Goal: Task Accomplishment & Management: Complete application form

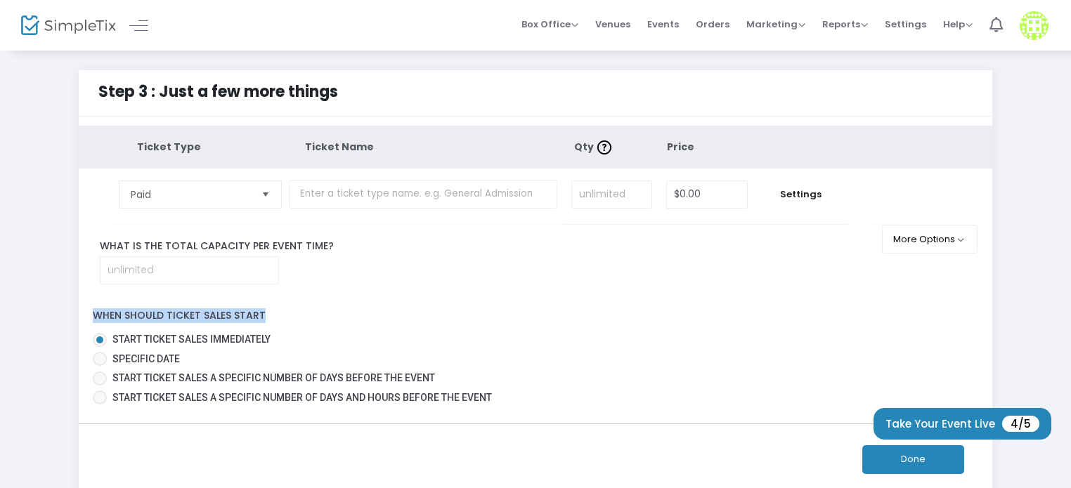
drag, startPoint x: 864, startPoint y: 271, endPoint x: 883, endPoint y: 300, distance: 35.1
click at [883, 300] on div "Ticket Type Ticket Name Qty Price Paid Required. $0.00 Settings Ticket Descript…" at bounding box center [536, 268] width 914 height 284
click at [877, 461] on button "Done" at bounding box center [913, 460] width 102 height 29
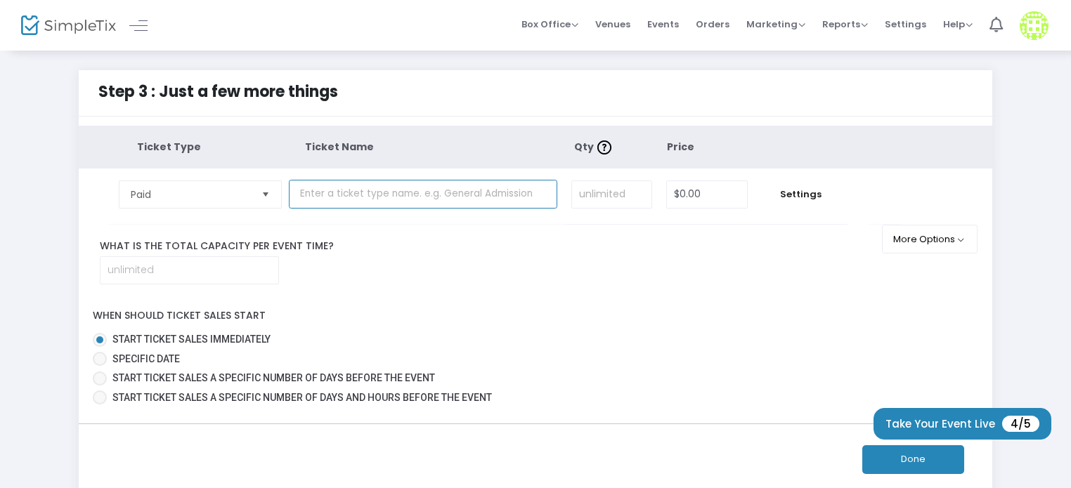
click at [348, 205] on input "text" at bounding box center [423, 194] width 268 height 29
paste input "adults"
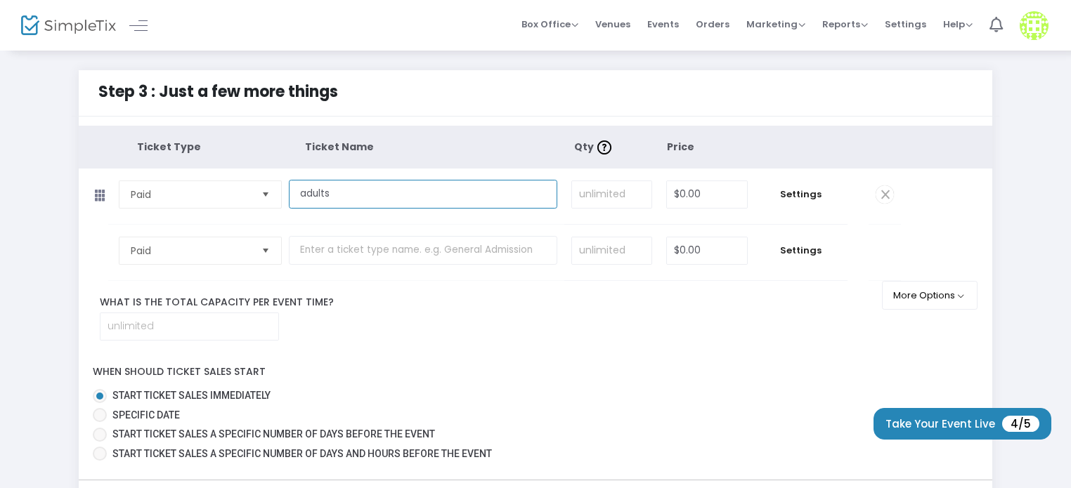
click at [307, 193] on input "adults" at bounding box center [423, 194] width 268 height 29
type input "Adults"
click at [609, 197] on input at bounding box center [611, 194] width 79 height 27
type input "1"
type input "$10.00"
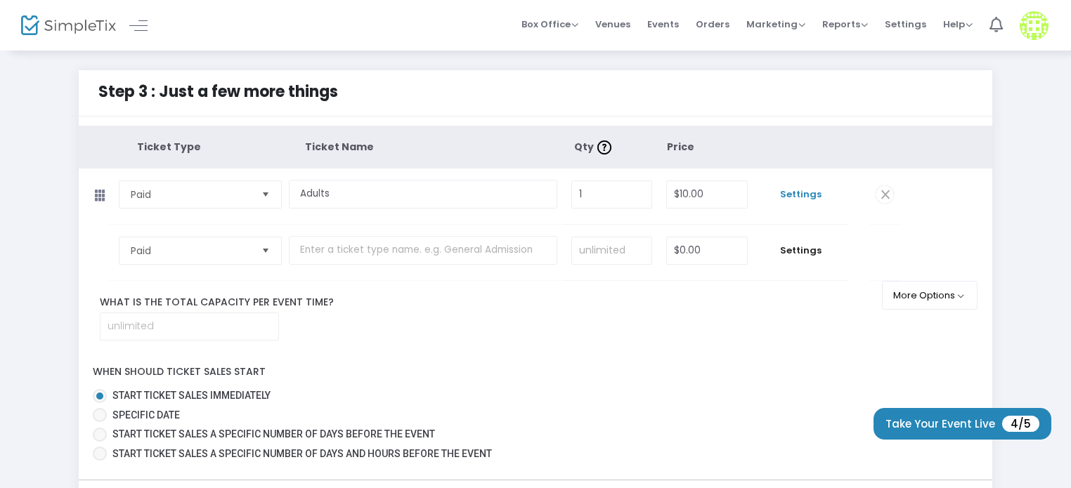
click at [812, 196] on span "Settings" at bounding box center [801, 195] width 79 height 14
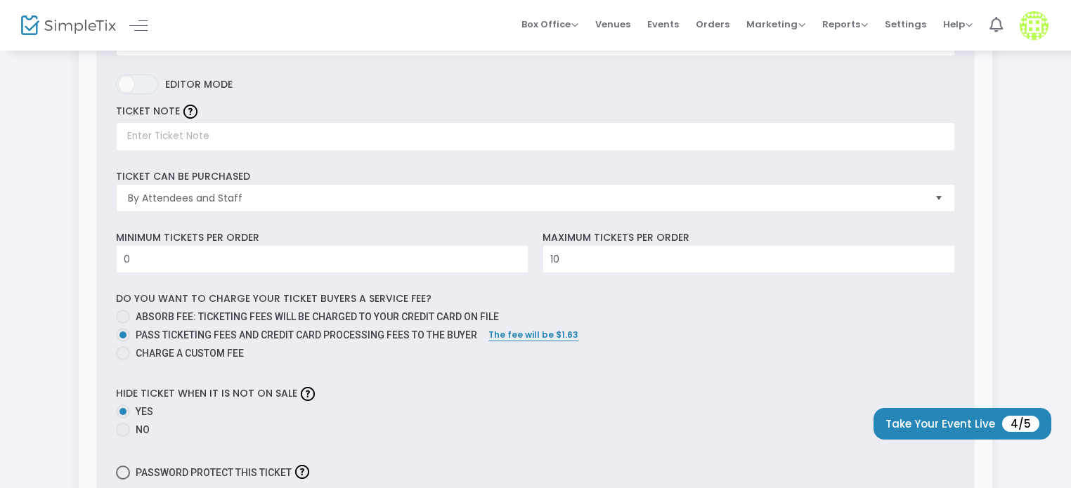
scroll to position [261, 0]
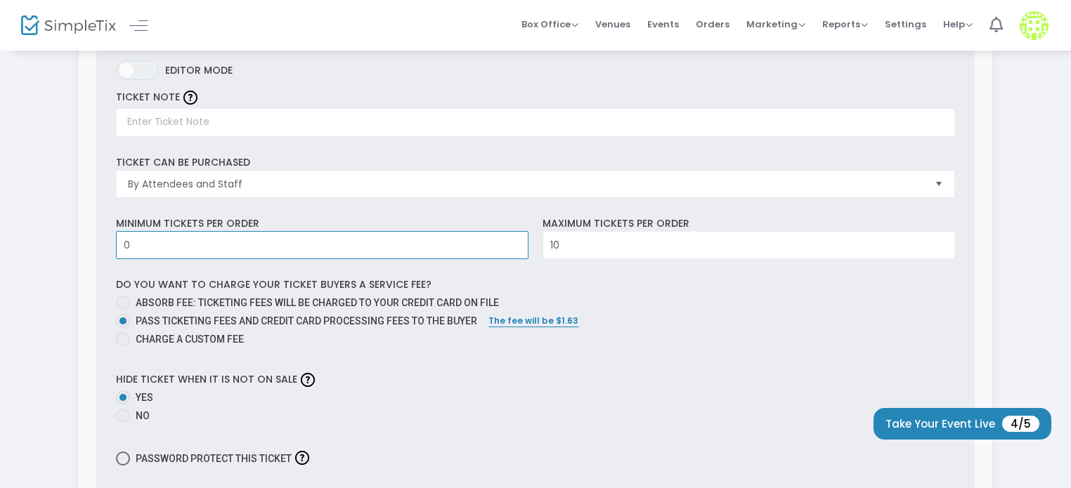
click at [354, 245] on input "0" at bounding box center [322, 245] width 411 height 27
type input "1"
click at [0, 293] on div "Step 3 : Just a few more things Ticket Type Ticket Name Qty Price Paid Required…" at bounding box center [535, 355] width 1071 height 1134
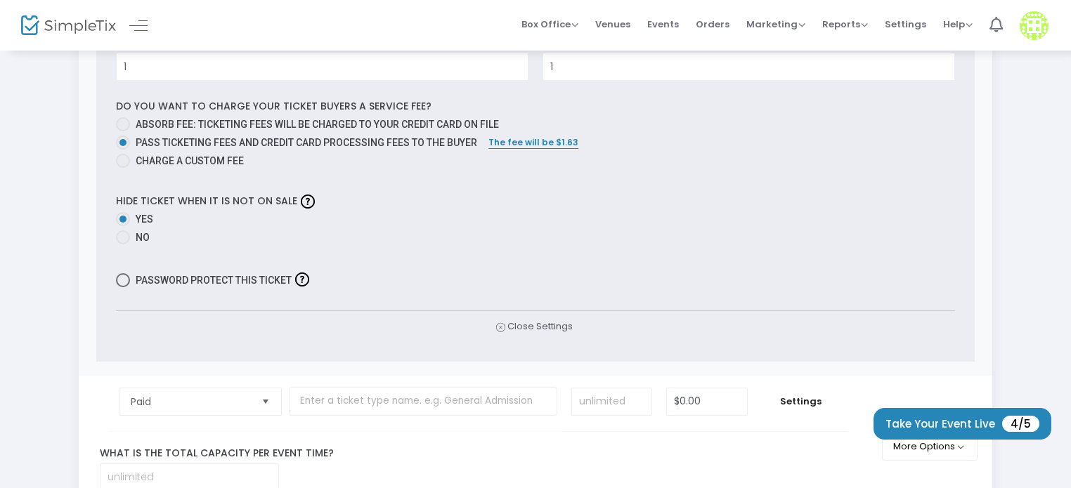
scroll to position [458, 0]
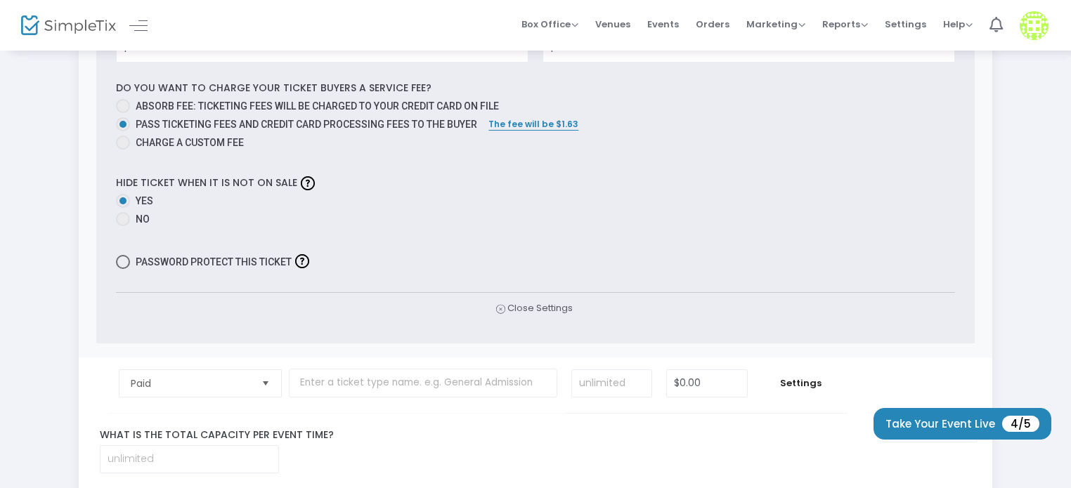
click at [112, 262] on div "Password protect this ticket" at bounding box center [536, 261] width 853 height 25
click at [122, 261] on span at bounding box center [123, 262] width 14 height 14
click at [122, 269] on input "Password protect this ticket" at bounding box center [122, 269] width 1 height 1
checkbox input "true"
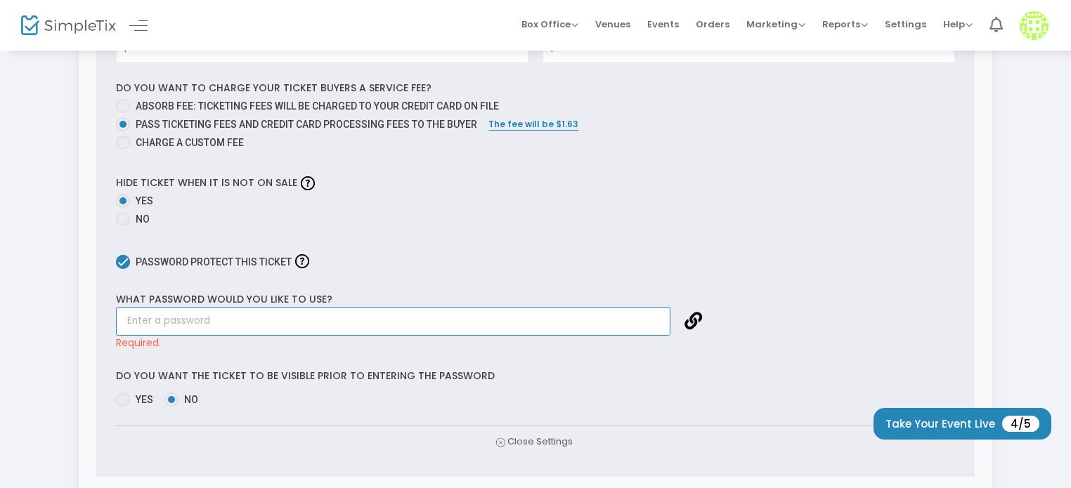
click at [346, 313] on input "text" at bounding box center [393, 321] width 555 height 29
paste input "LocalsOnly"
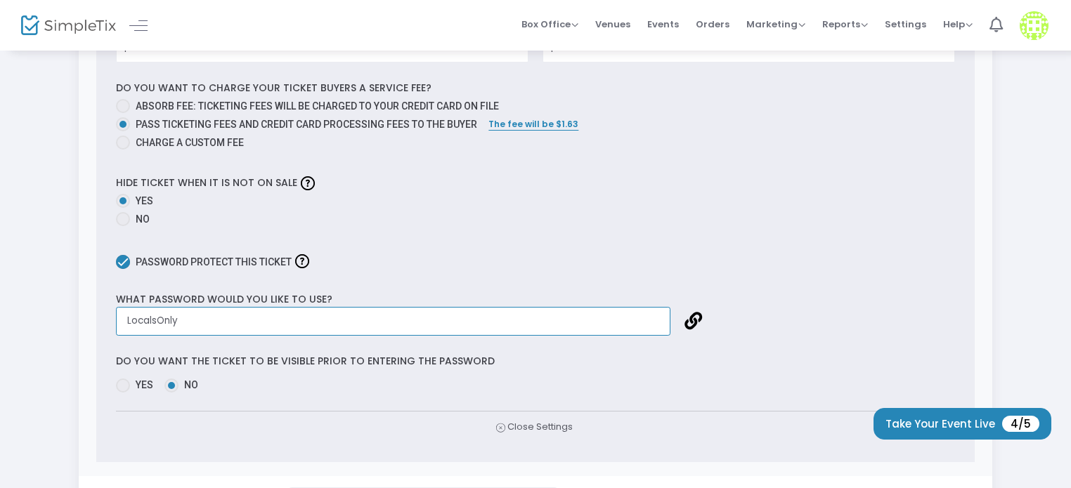
type input "LocalsOnly"
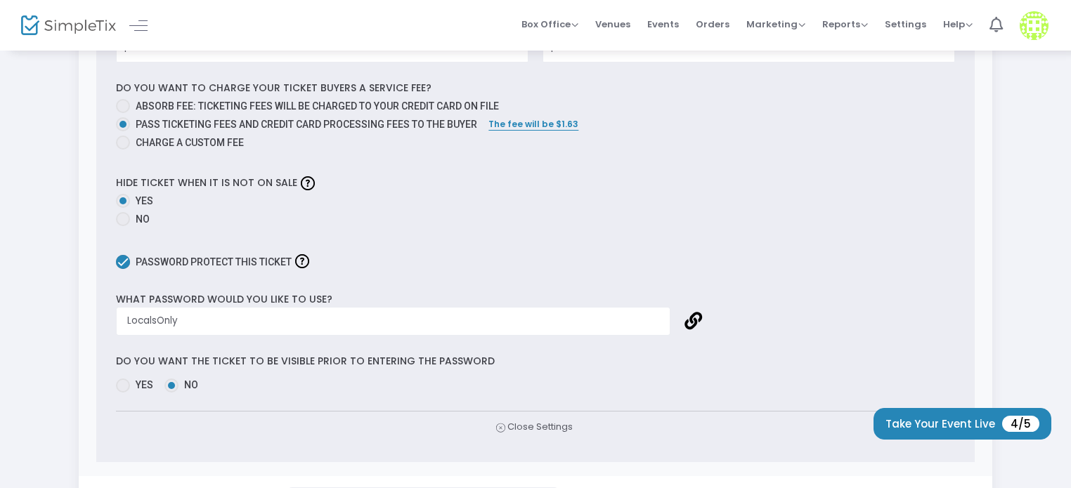
click at [0, 343] on div "Step 3 : Just a few more things Ticket Type Ticket Name Qty Price Paid Required…" at bounding box center [535, 218] width 1071 height 1252
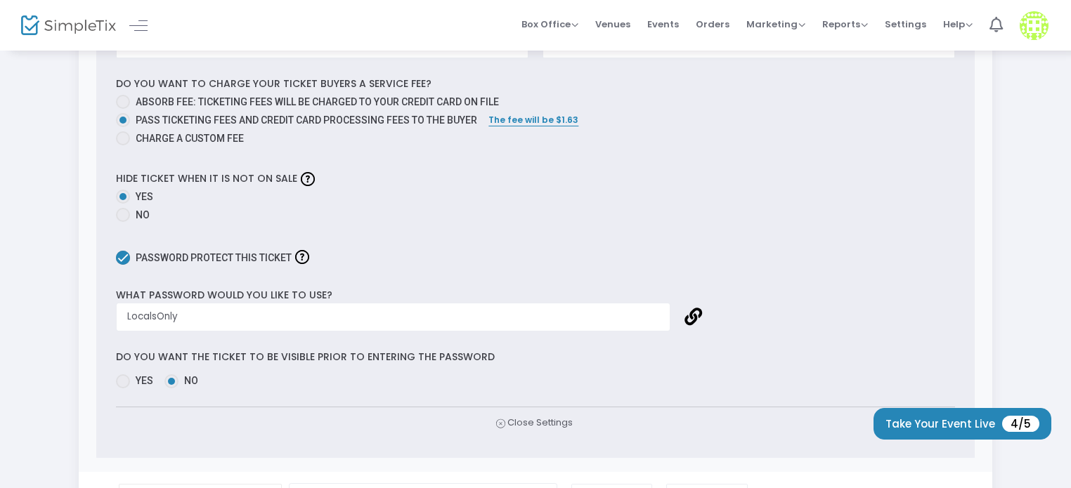
scroll to position [486, 0]
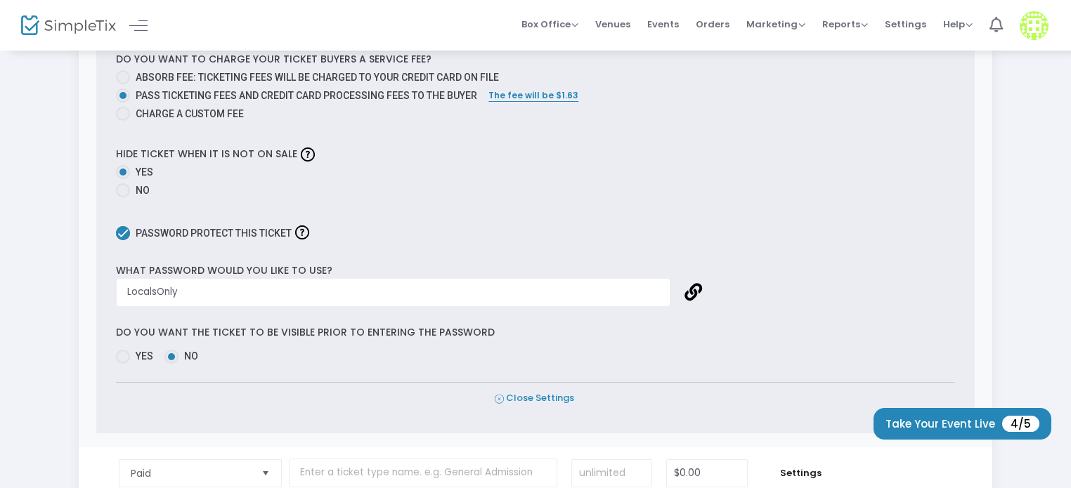
click at [542, 401] on span "Close Settings" at bounding box center [534, 398] width 79 height 15
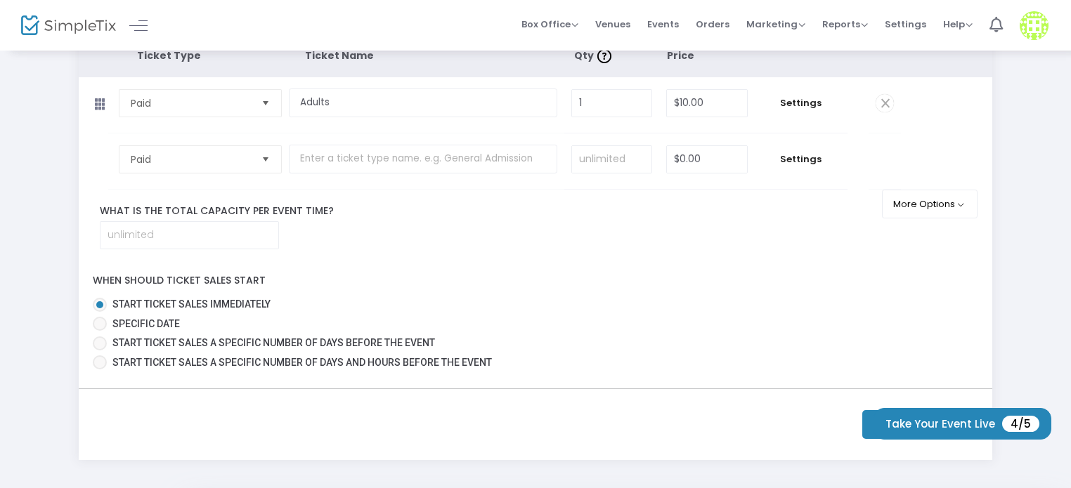
scroll to position [89, 0]
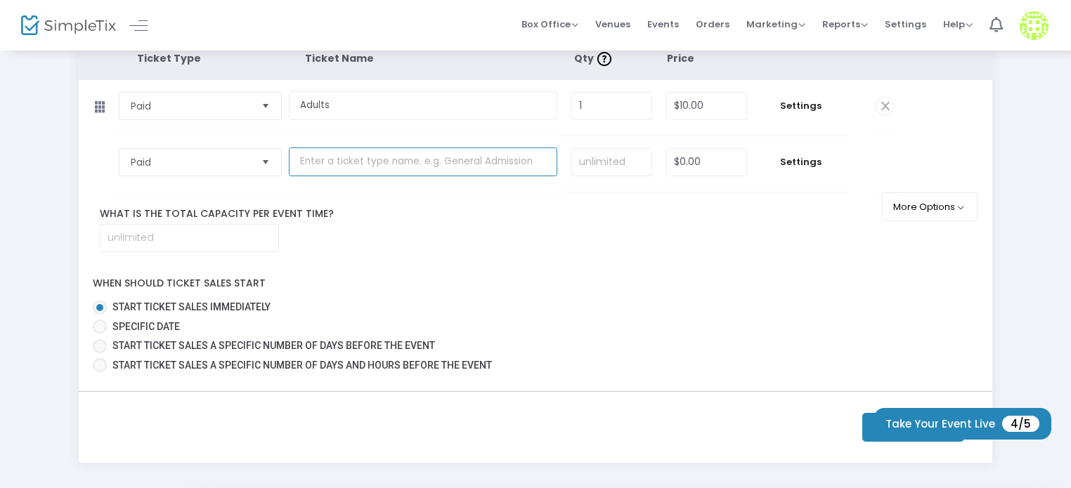
click at [362, 149] on input "text" at bounding box center [423, 162] width 268 height 29
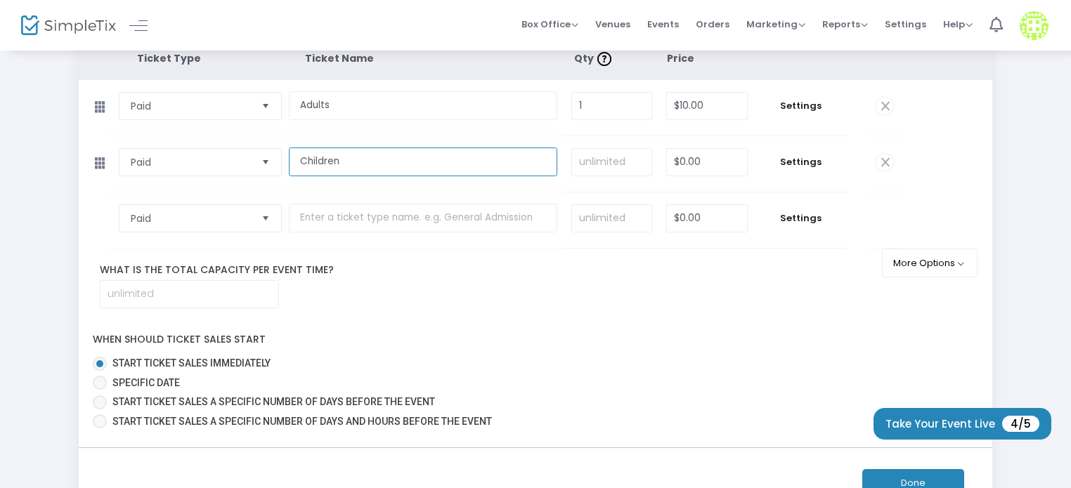
type input "Children"
click at [689, 155] on input "0" at bounding box center [707, 162] width 80 height 27
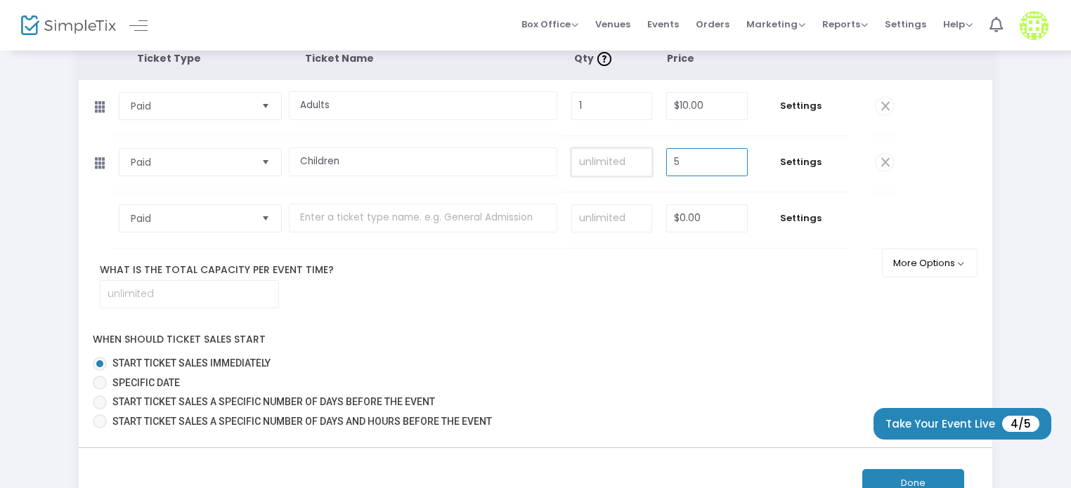
type input "$5.00"
click at [592, 156] on input at bounding box center [611, 162] width 79 height 27
type input "1"
click at [40, 151] on div "Step 3 : Just a few more things Ticket Type Ticket Name Qty Price Paid Required…" at bounding box center [535, 251] width 1029 height 538
click at [583, 142] on td "1 Required." at bounding box center [611, 164] width 95 height 56
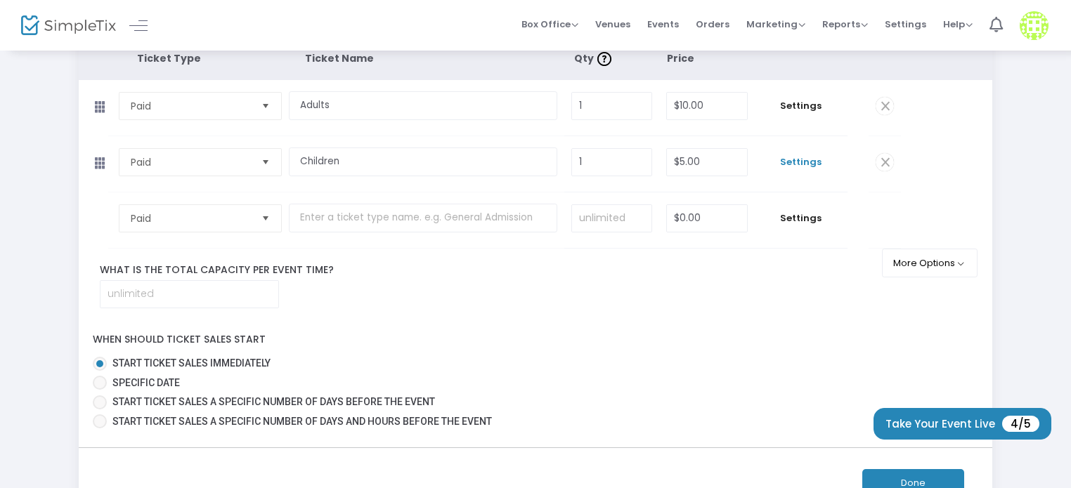
click at [803, 166] on span "Settings" at bounding box center [801, 162] width 79 height 14
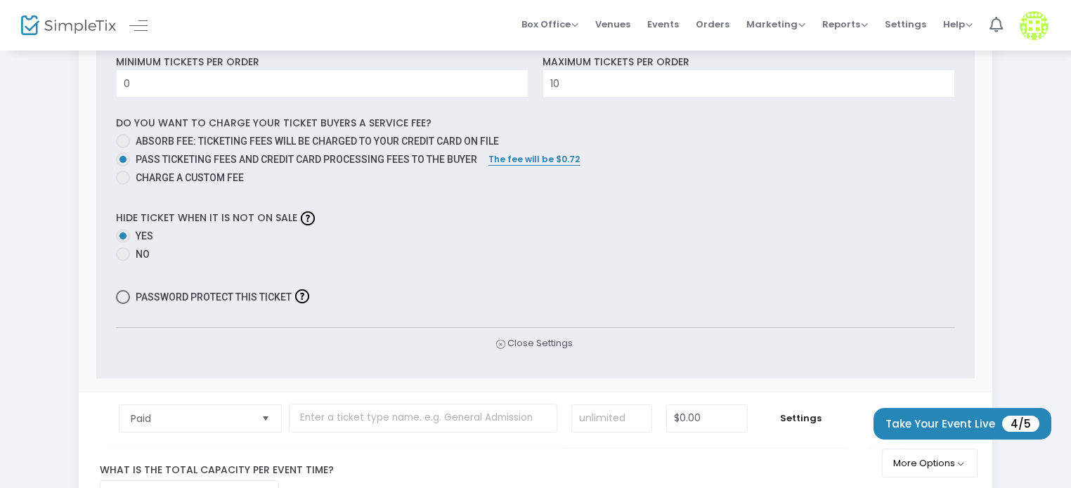
scroll to position [491, 0]
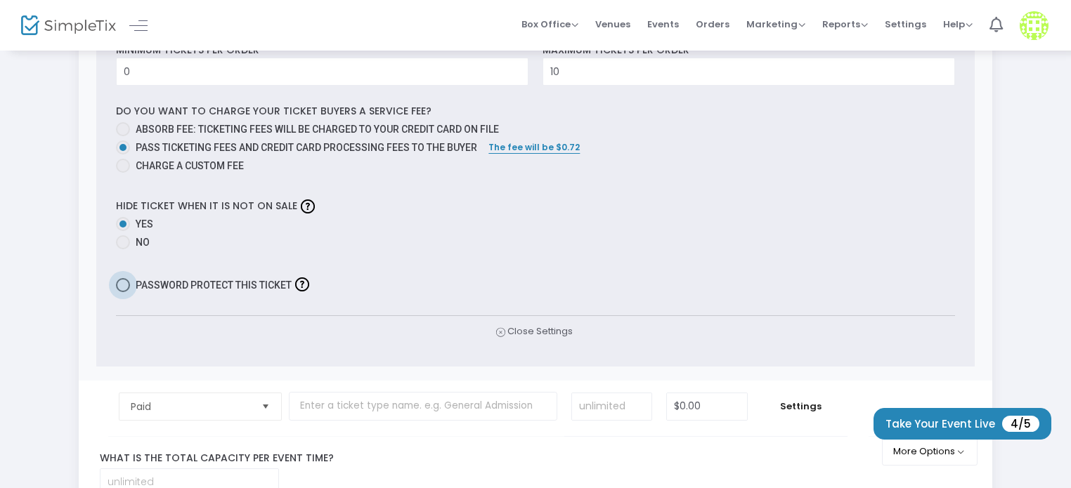
click at [238, 280] on span "Password protect this ticket" at bounding box center [214, 285] width 156 height 17
click at [123, 292] on input "Password protect this ticket" at bounding box center [122, 292] width 1 height 1
checkbox input "true"
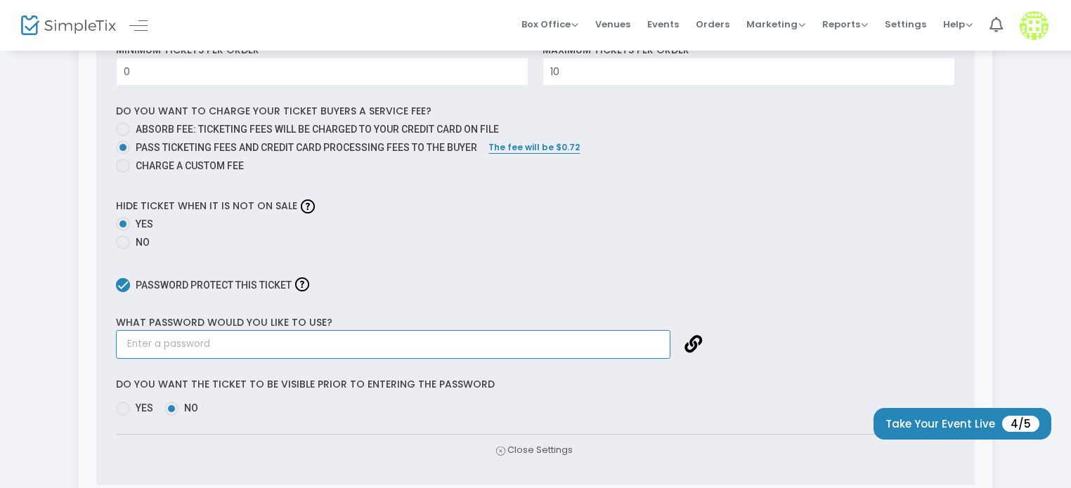
paste input "LocalsOnly"
click at [250, 340] on input "LocalsOnly" at bounding box center [393, 344] width 555 height 29
type input "LocalsOnly"
click at [59, 391] on div "Step 3 : Just a few more things Ticket Type Ticket Name Qty Price Paid Required…" at bounding box center [535, 203] width 1029 height 1247
click at [543, 443] on span "Close Settings" at bounding box center [534, 450] width 79 height 15
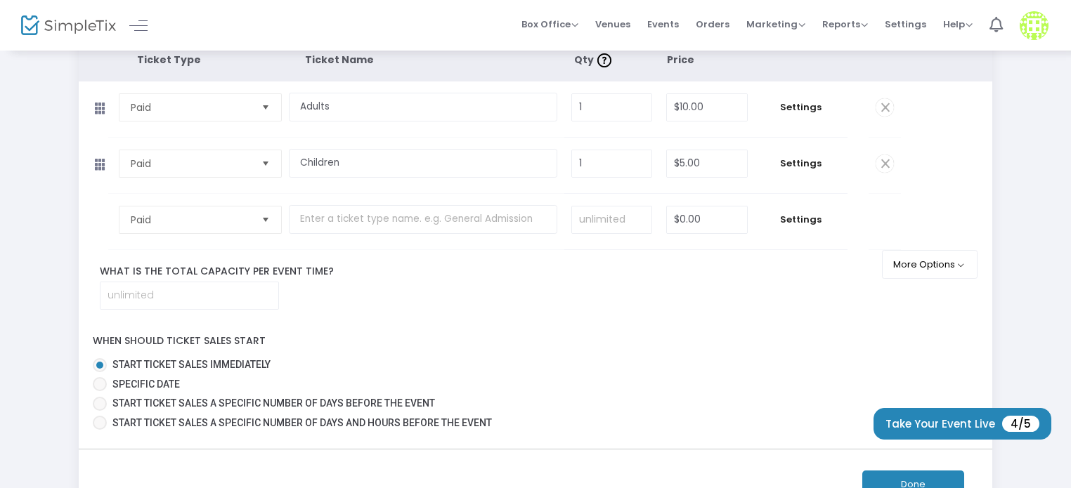
scroll to position [80, 0]
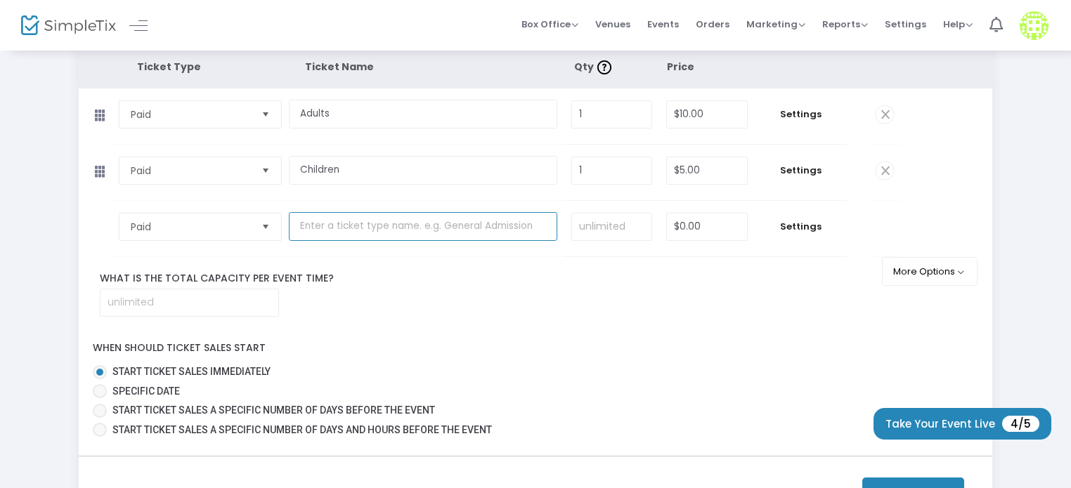
click at [349, 229] on input "text" at bounding box center [423, 226] width 268 height 29
paste input "Adults"
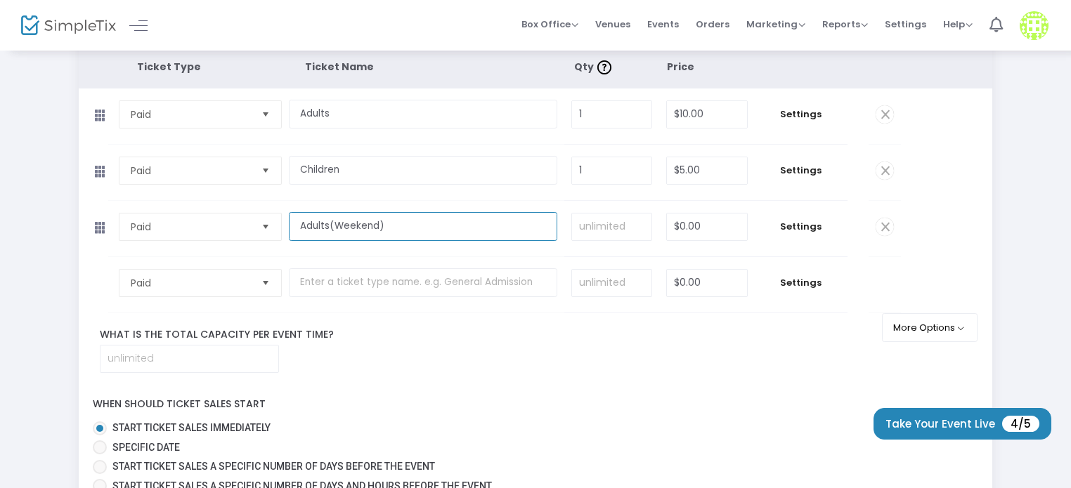
type input "Adults(Weekend)"
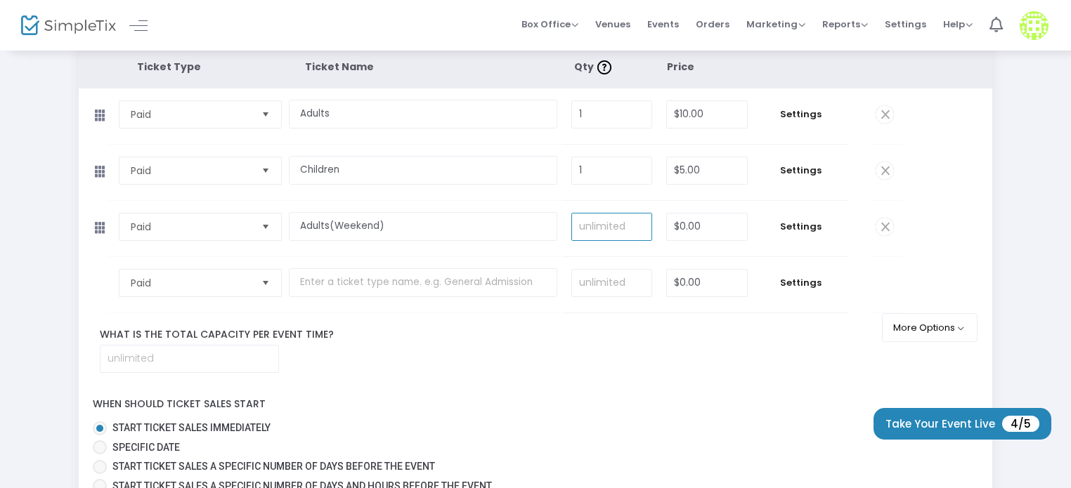
click at [624, 230] on input at bounding box center [611, 227] width 79 height 27
type input "2"
type input "1"
type input "5"
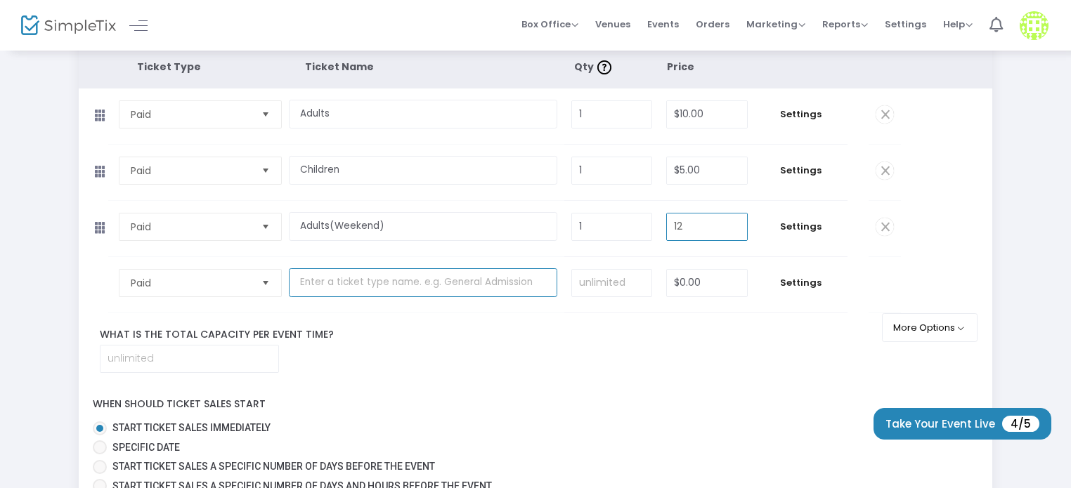
type input "$12.00"
click at [410, 283] on input "text" at bounding box center [423, 282] width 268 height 29
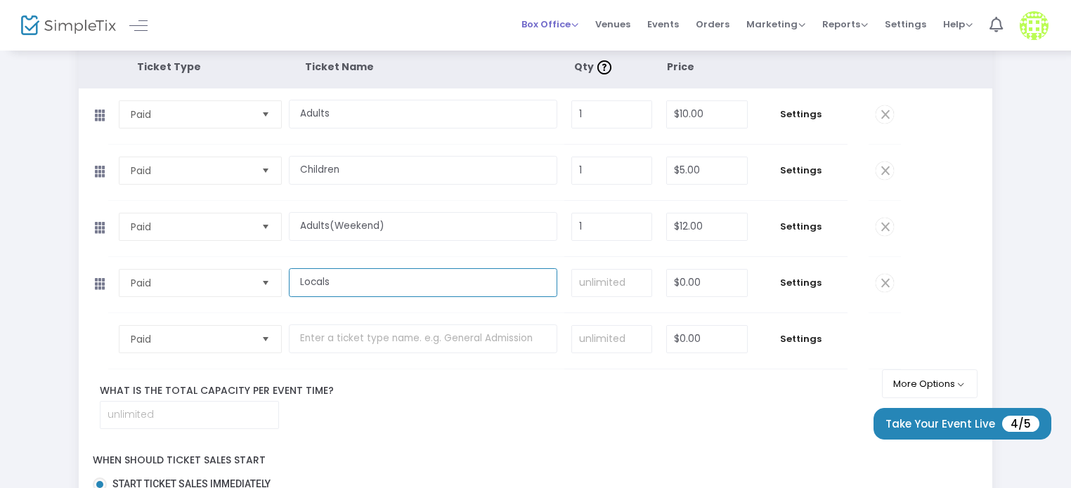
type input "Locals"
click at [630, 278] on input at bounding box center [611, 283] width 79 height 27
type input "3"
type input "$3.00"
click at [568, 250] on td "1 Required." at bounding box center [611, 229] width 95 height 56
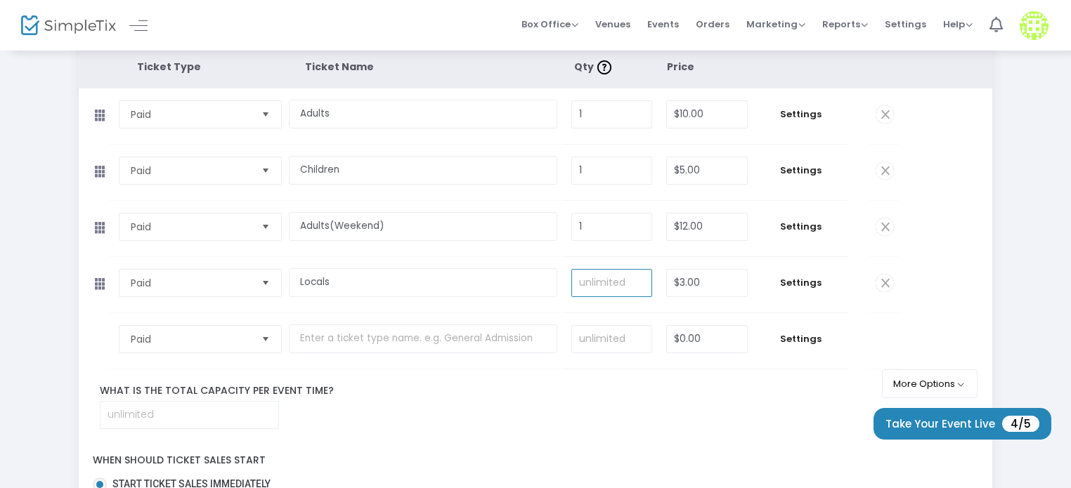
click at [592, 273] on input at bounding box center [611, 283] width 79 height 27
type input "1"
click at [571, 263] on td "1 Required." at bounding box center [611, 285] width 95 height 56
click at [821, 220] on span "Settings" at bounding box center [801, 227] width 79 height 14
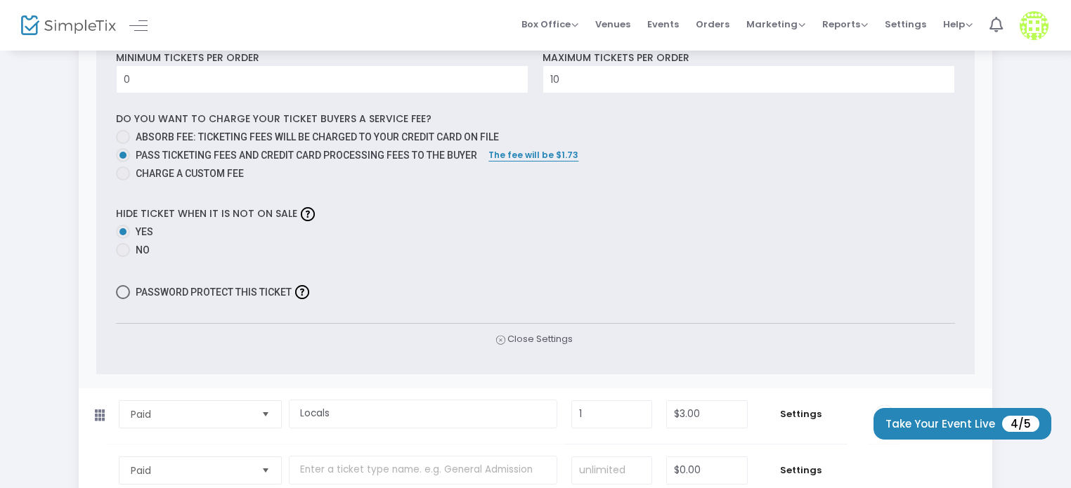
scroll to position [541, 0]
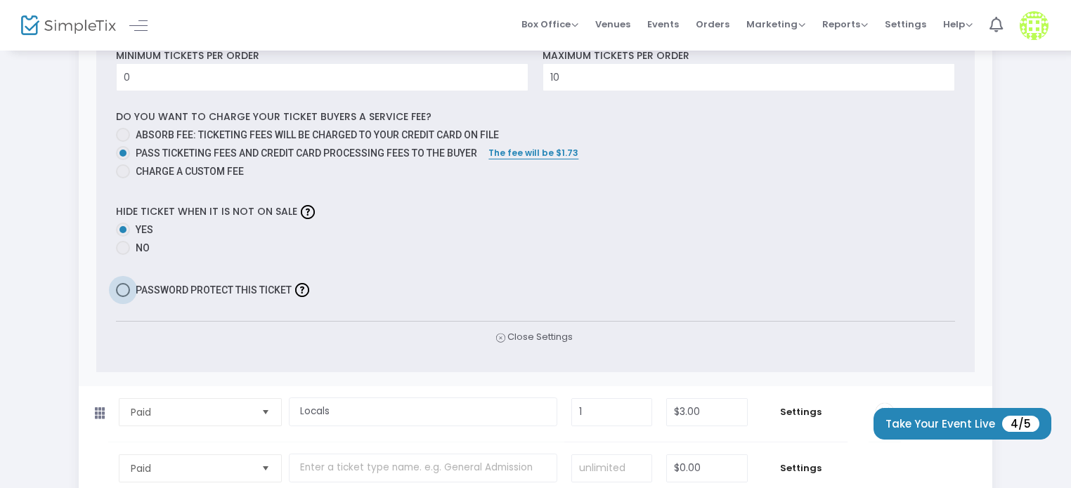
click at [173, 289] on span "Password protect this ticket" at bounding box center [214, 290] width 156 height 17
click at [123, 297] on input "Password protect this ticket" at bounding box center [122, 297] width 1 height 1
checkbox input "true"
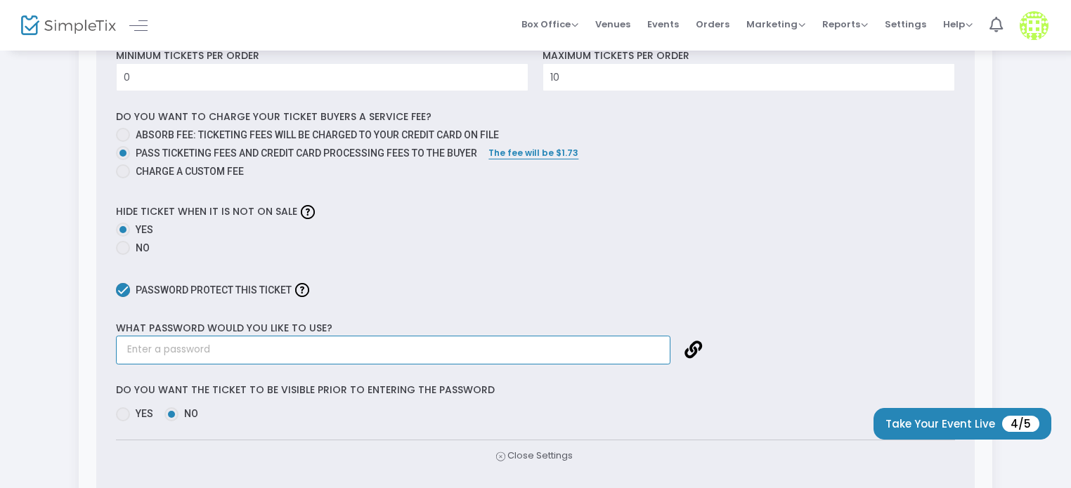
click at [222, 342] on input "text" at bounding box center [393, 350] width 555 height 29
paste input "LocalsOnly"
type input "LocalsOnly"
click at [1, 345] on div "Step 3 : Just a few more things Ticket Type Ticket Name Qty Price Paid Required…" at bounding box center [535, 218] width 1071 height 1421
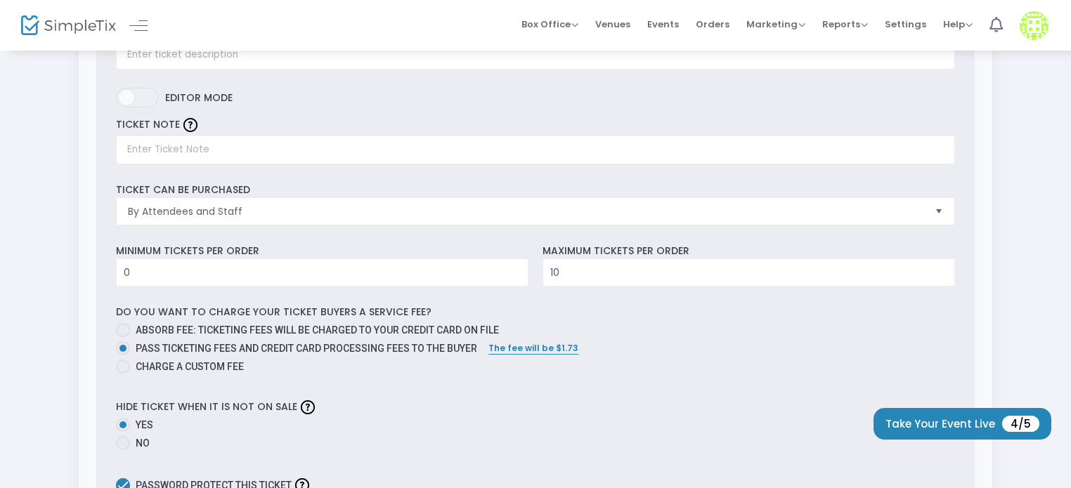
scroll to position [344, 0]
click at [197, 273] on input "0" at bounding box center [322, 274] width 411 height 27
type input "1"
click at [14, 201] on div "Step 3 : Just a few more things Ticket Type Ticket Name Qty Price Paid Required…" at bounding box center [535, 415] width 1071 height 1421
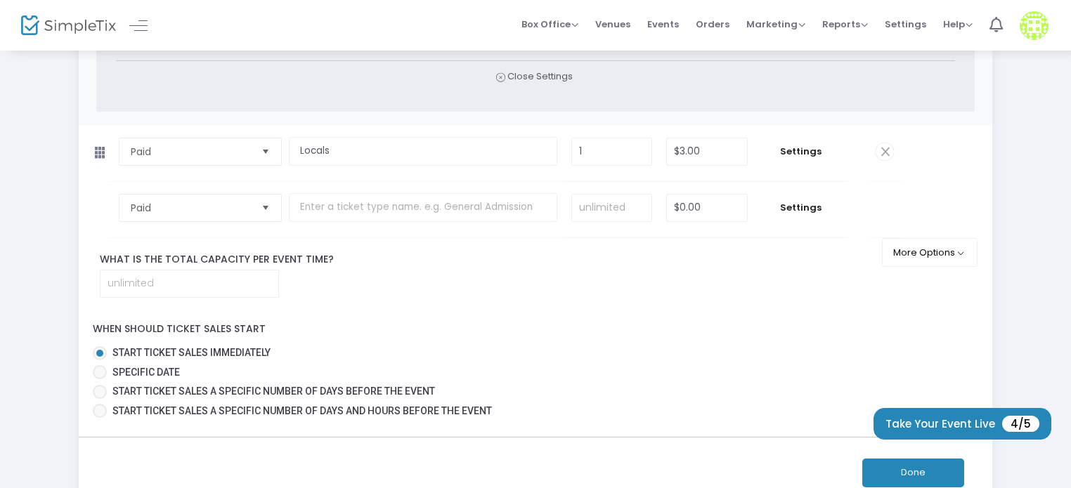
scroll to position [909, 0]
